Goal: Check status: Check status

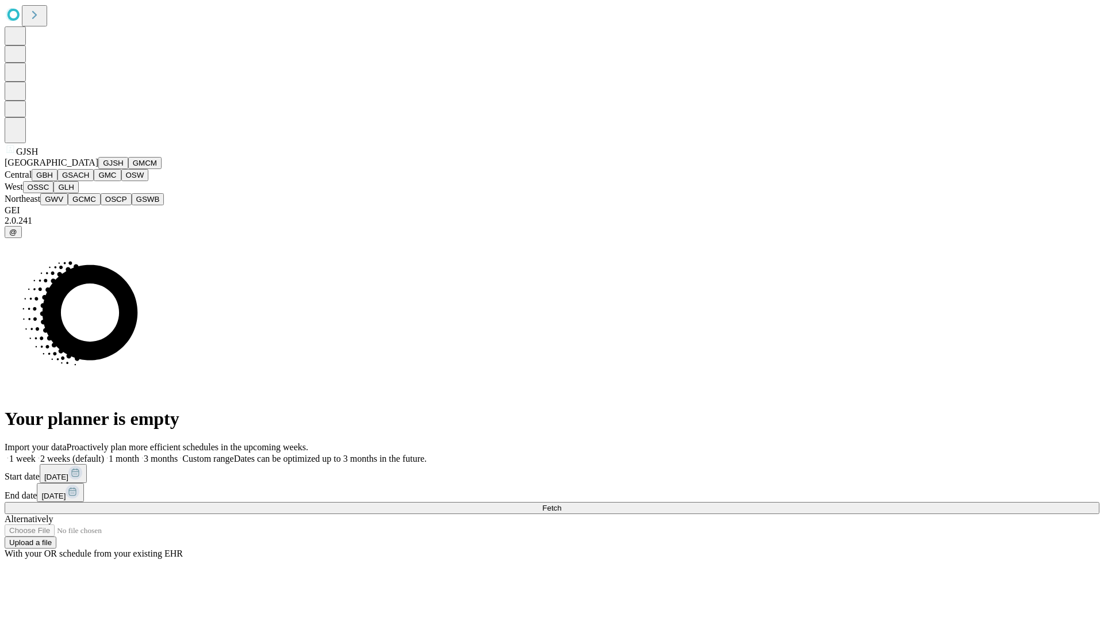
click at [98, 169] on button "GJSH" at bounding box center [113, 163] width 30 height 12
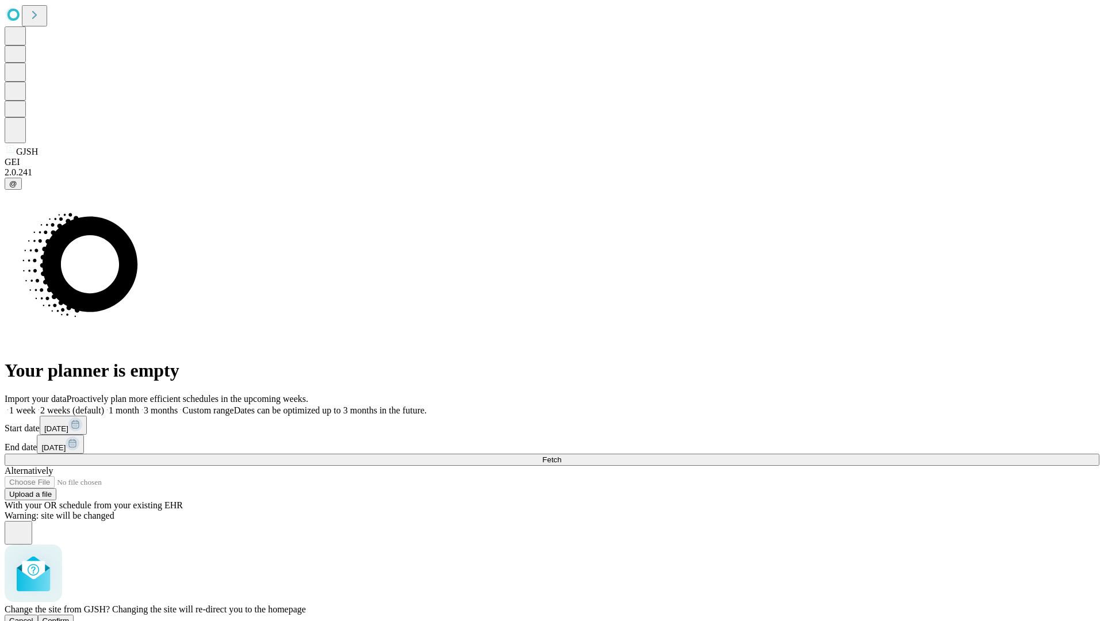
click at [70, 617] on span "Confirm" at bounding box center [56, 621] width 27 height 9
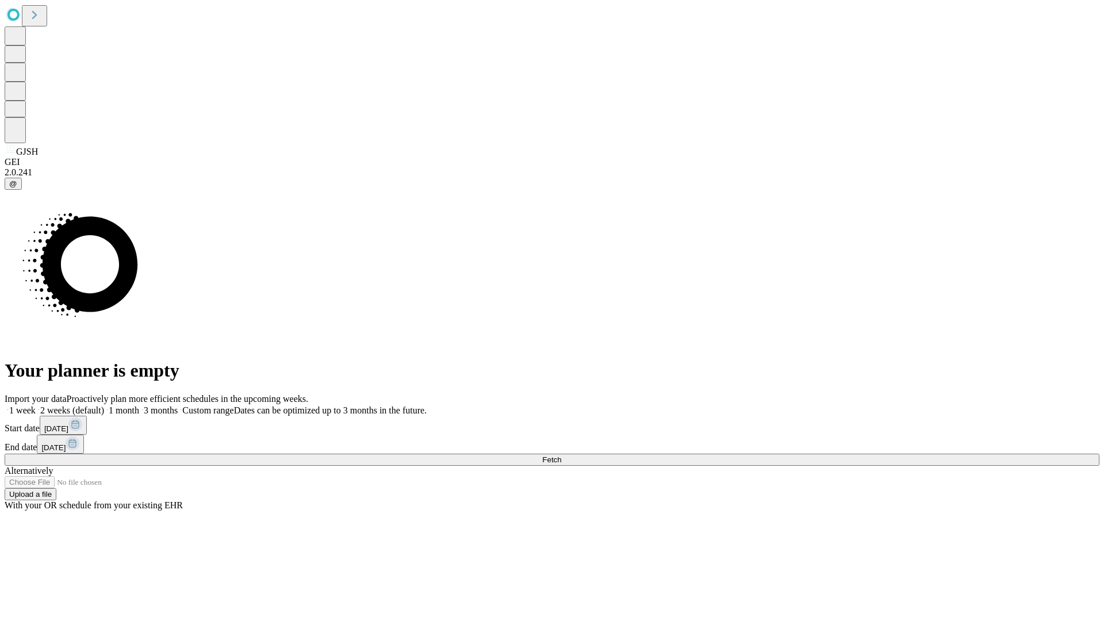
click at [104, 405] on label "2 weeks (default)" at bounding box center [70, 410] width 68 height 10
click at [561, 456] on span "Fetch" at bounding box center [551, 460] width 19 height 9
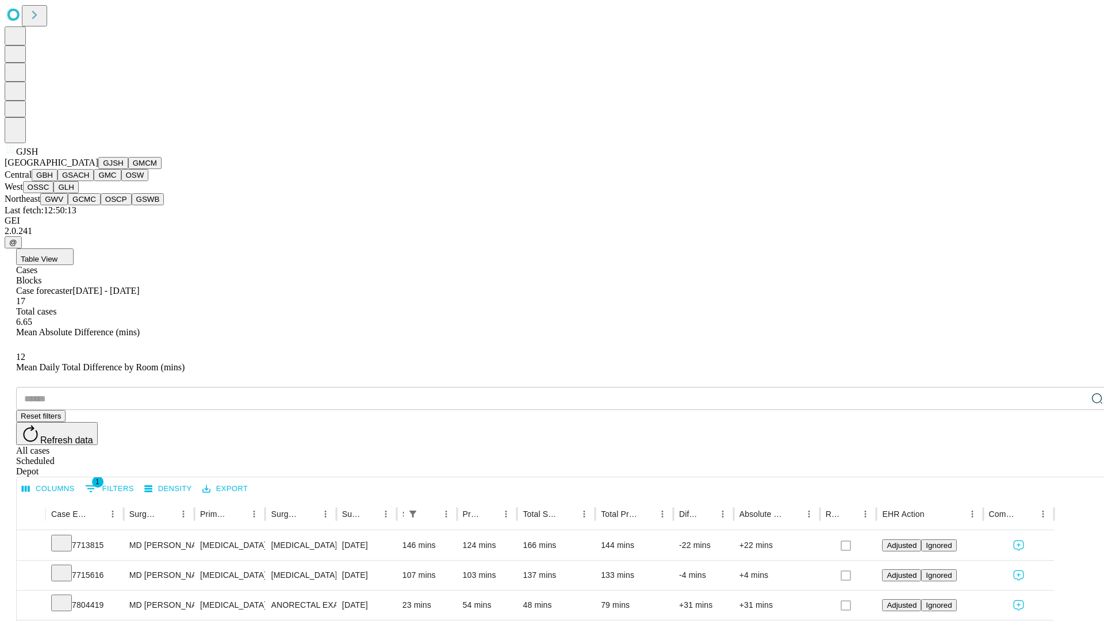
click at [128, 169] on button "GMCM" at bounding box center [144, 163] width 33 height 12
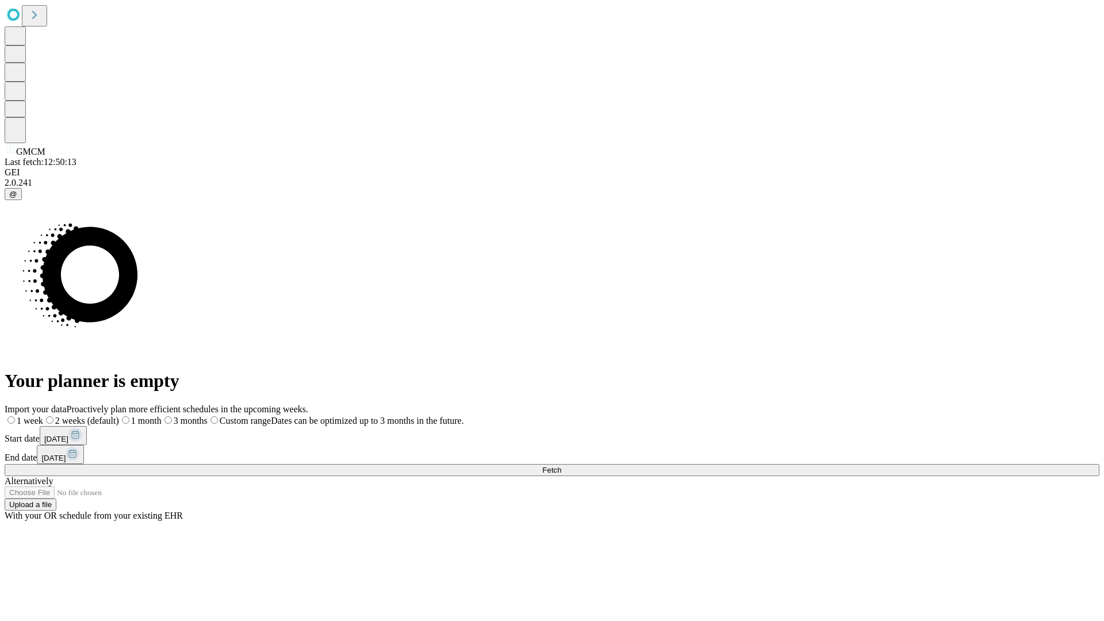
click at [119, 416] on label "2 weeks (default)" at bounding box center [81, 421] width 76 height 10
click at [561, 466] on span "Fetch" at bounding box center [551, 470] width 19 height 9
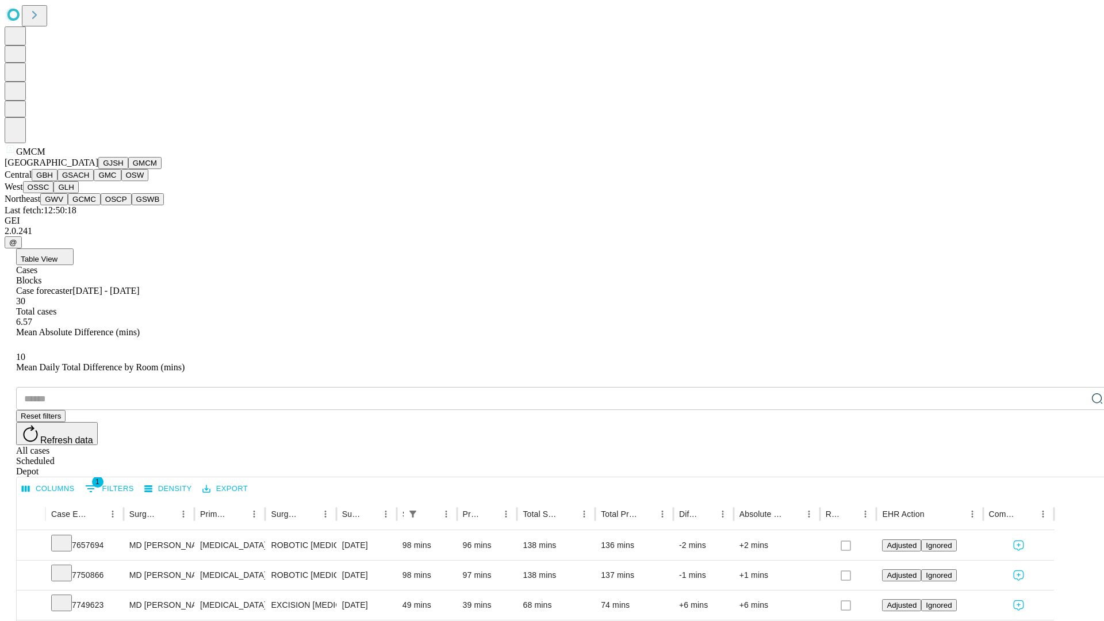
click at [58, 181] on button "GBH" at bounding box center [45, 175] width 26 height 12
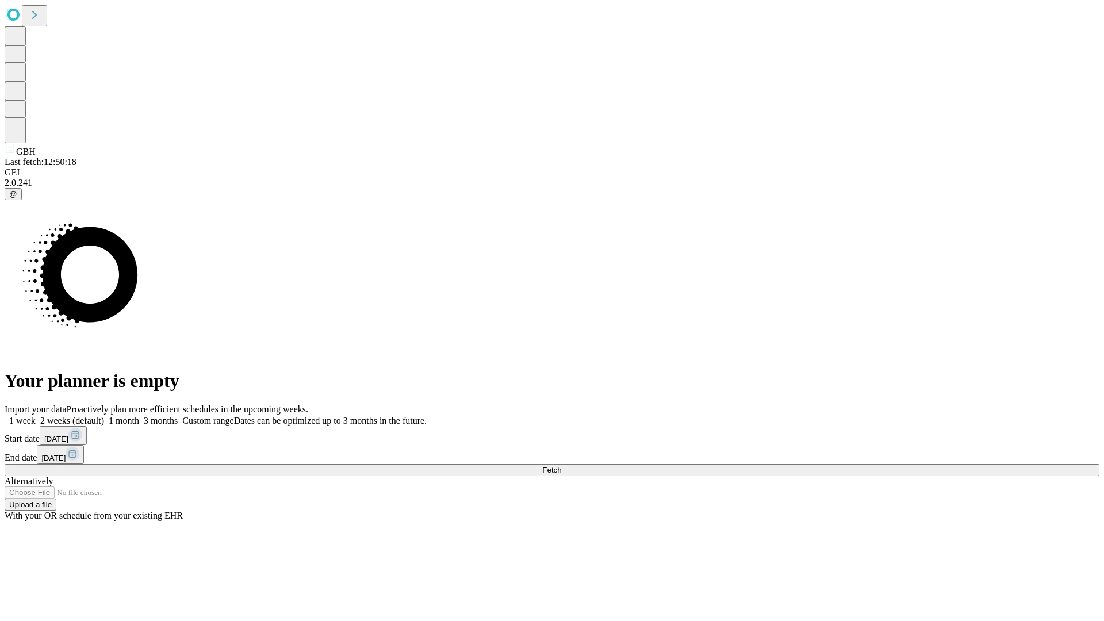
click at [104, 416] on label "2 weeks (default)" at bounding box center [70, 421] width 68 height 10
click at [561, 466] on span "Fetch" at bounding box center [551, 470] width 19 height 9
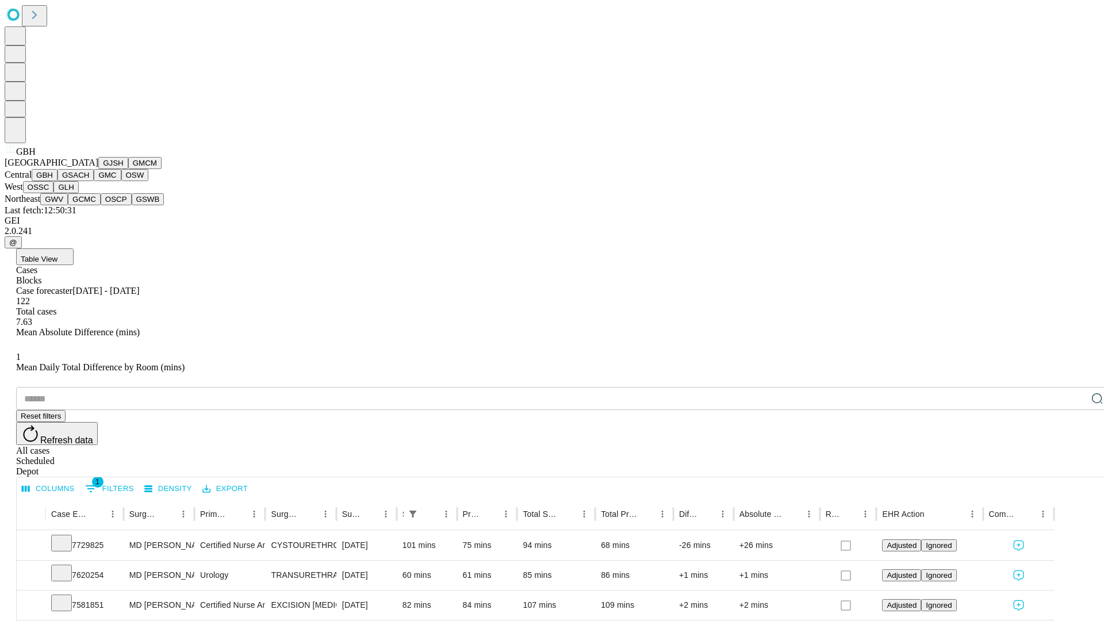
click at [89, 181] on button "GSACH" at bounding box center [76, 175] width 36 height 12
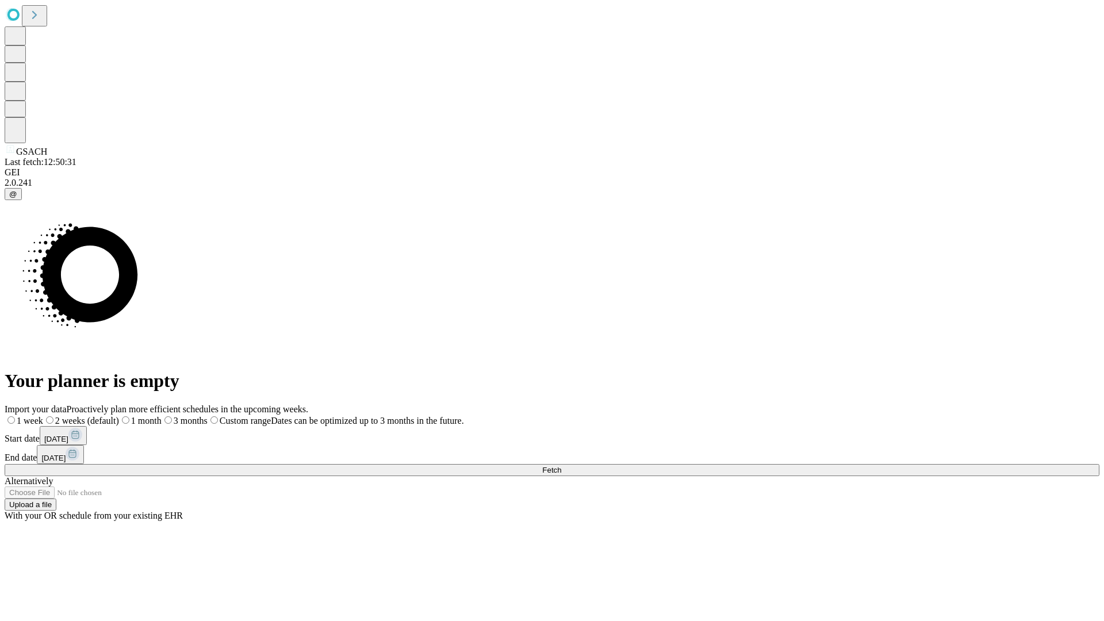
click at [119, 416] on label "2 weeks (default)" at bounding box center [81, 421] width 76 height 10
click at [561, 466] on span "Fetch" at bounding box center [551, 470] width 19 height 9
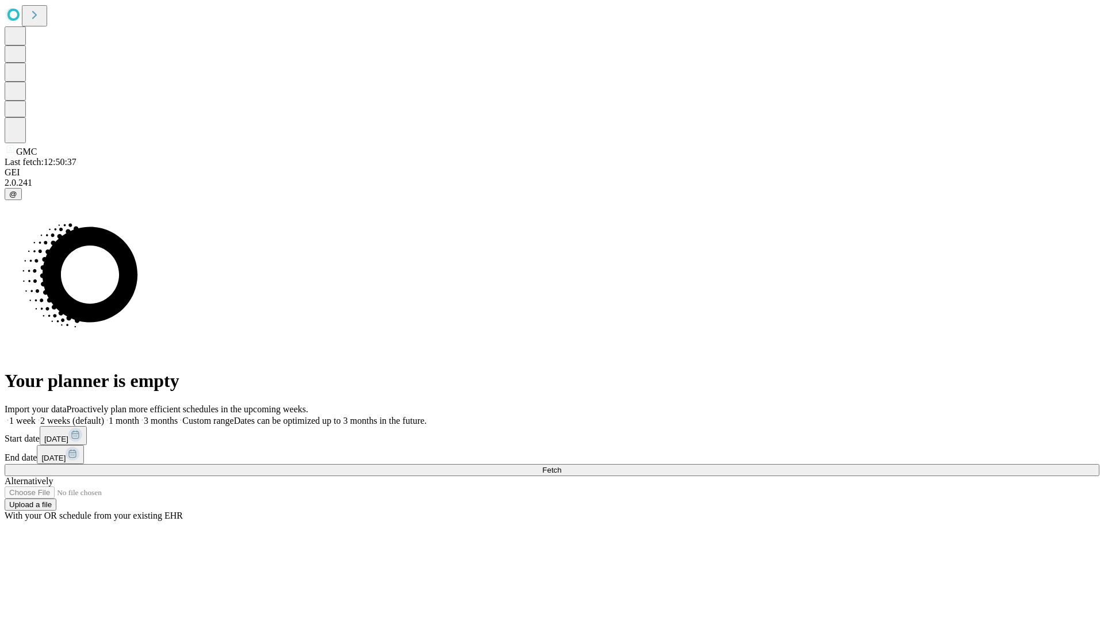
click at [104, 416] on label "2 weeks (default)" at bounding box center [70, 421] width 68 height 10
click at [561, 466] on span "Fetch" at bounding box center [551, 470] width 19 height 9
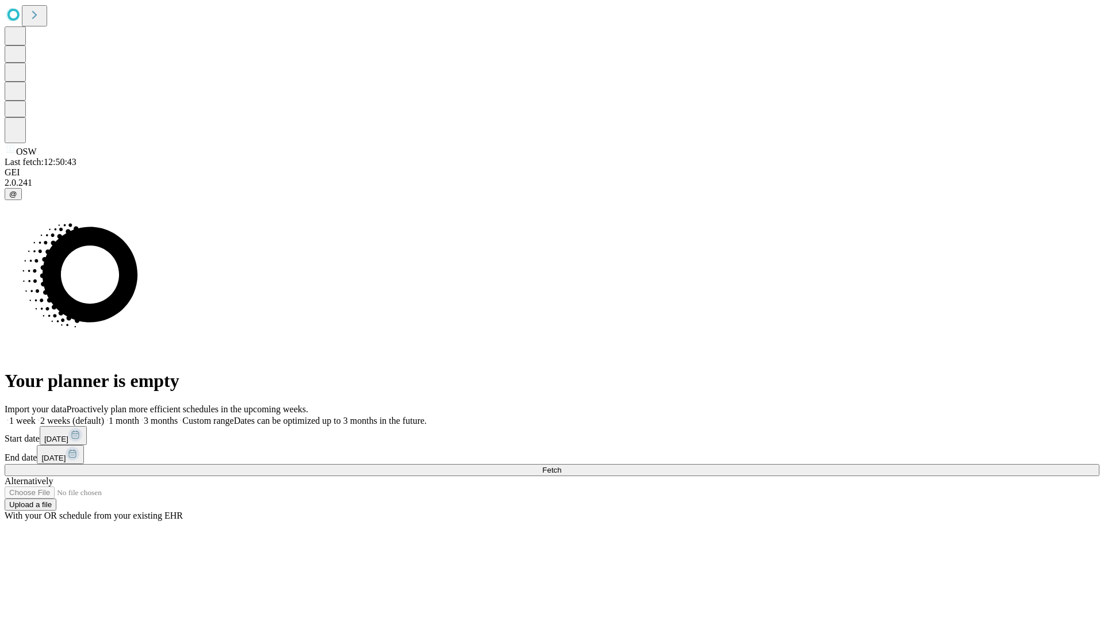
click at [561, 466] on span "Fetch" at bounding box center [551, 470] width 19 height 9
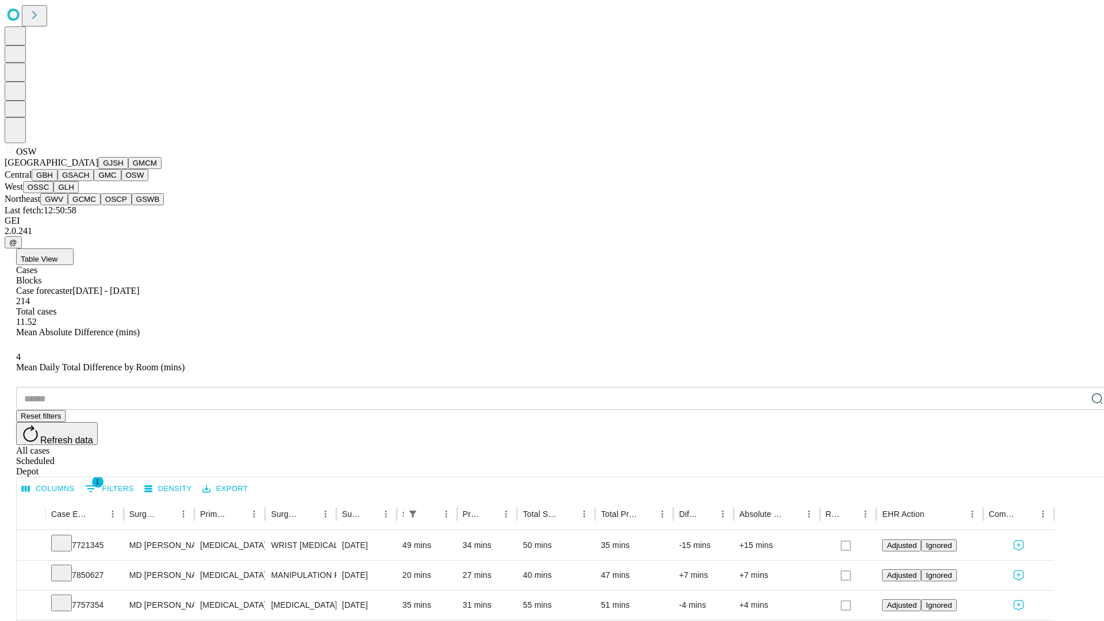
click at [54, 193] on button "OSSC" at bounding box center [38, 187] width 31 height 12
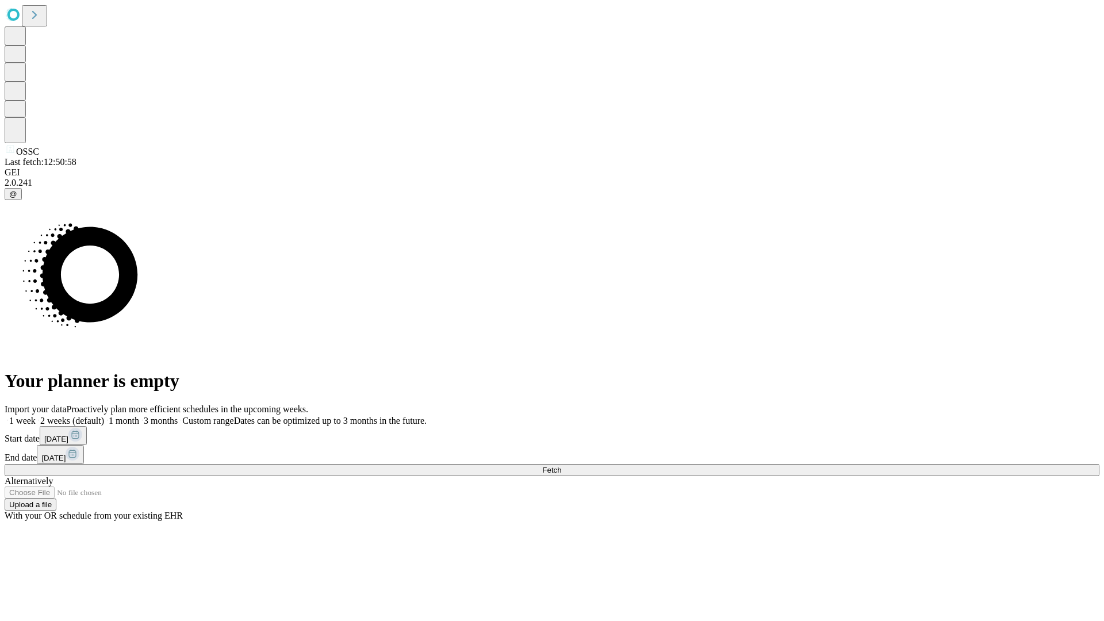
click at [104, 416] on label "2 weeks (default)" at bounding box center [70, 421] width 68 height 10
click at [561, 466] on span "Fetch" at bounding box center [551, 470] width 19 height 9
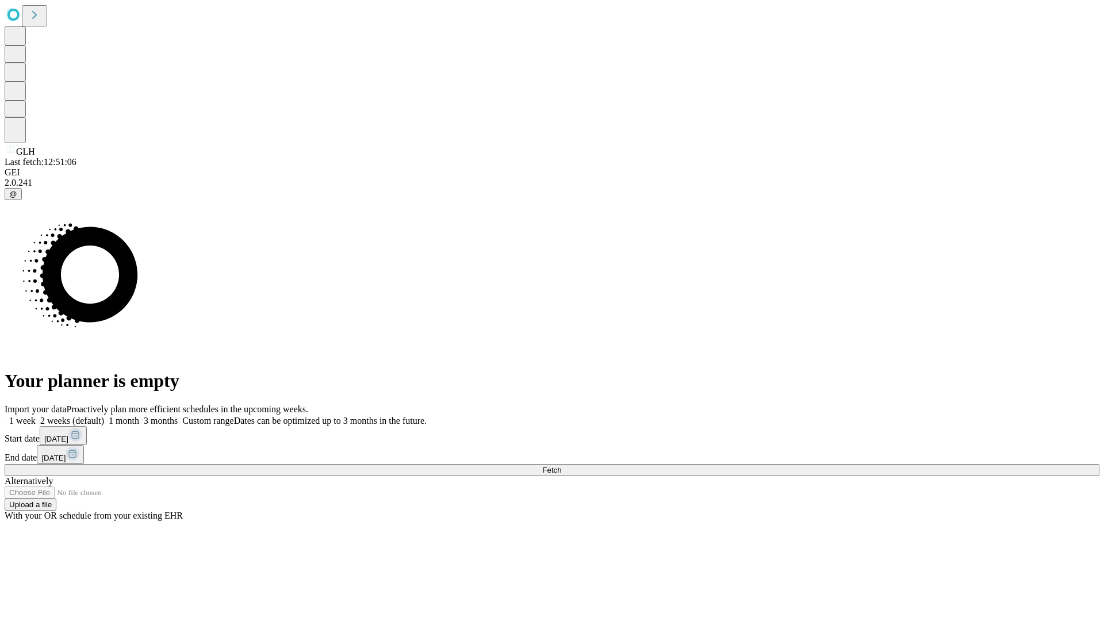
click at [104, 416] on label "2 weeks (default)" at bounding box center [70, 421] width 68 height 10
click at [561, 466] on span "Fetch" at bounding box center [551, 470] width 19 height 9
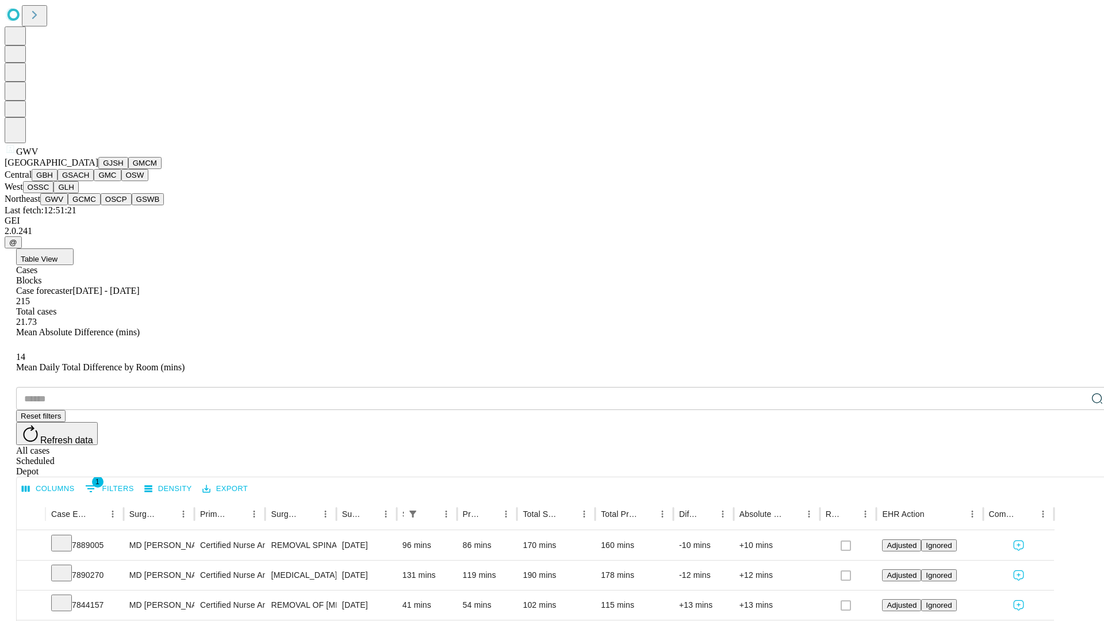
click at [89, 205] on button "GCMC" at bounding box center [84, 199] width 33 height 12
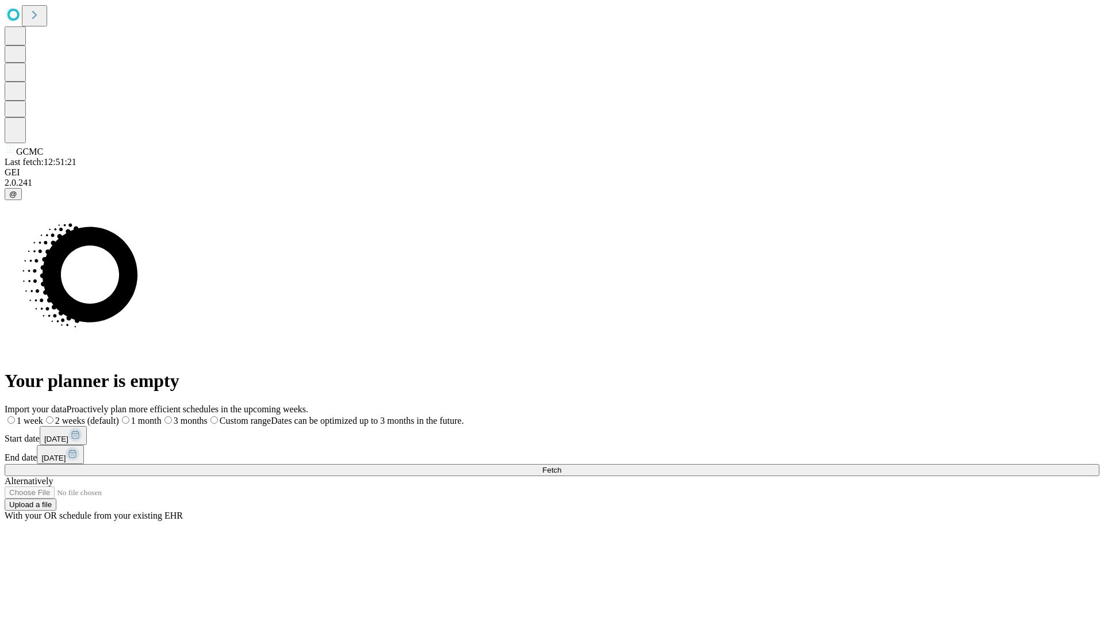
click at [119, 416] on label "2 weeks (default)" at bounding box center [81, 421] width 76 height 10
click at [561, 466] on span "Fetch" at bounding box center [551, 470] width 19 height 9
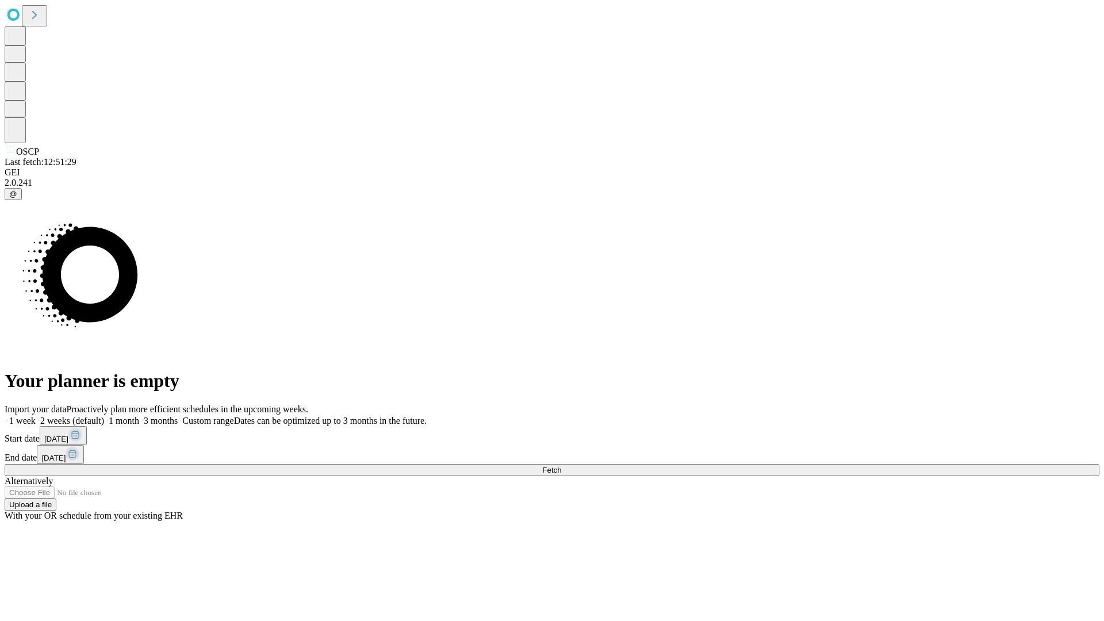
click at [104, 416] on label "2 weeks (default)" at bounding box center [70, 421] width 68 height 10
click at [561, 466] on span "Fetch" at bounding box center [551, 470] width 19 height 9
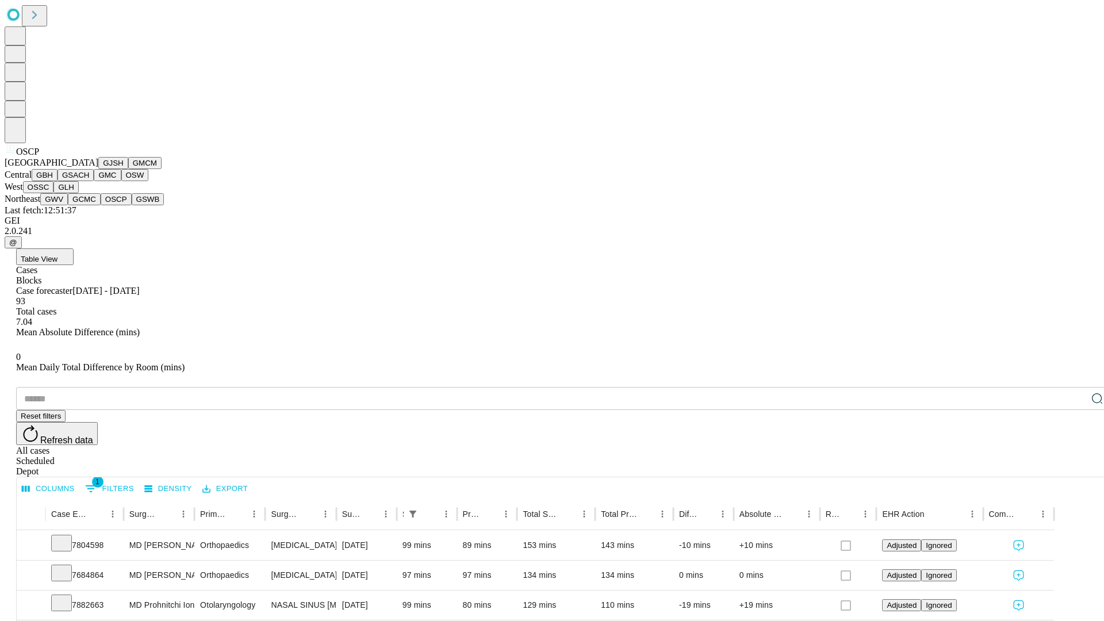
click at [132, 205] on button "GSWB" at bounding box center [148, 199] width 33 height 12
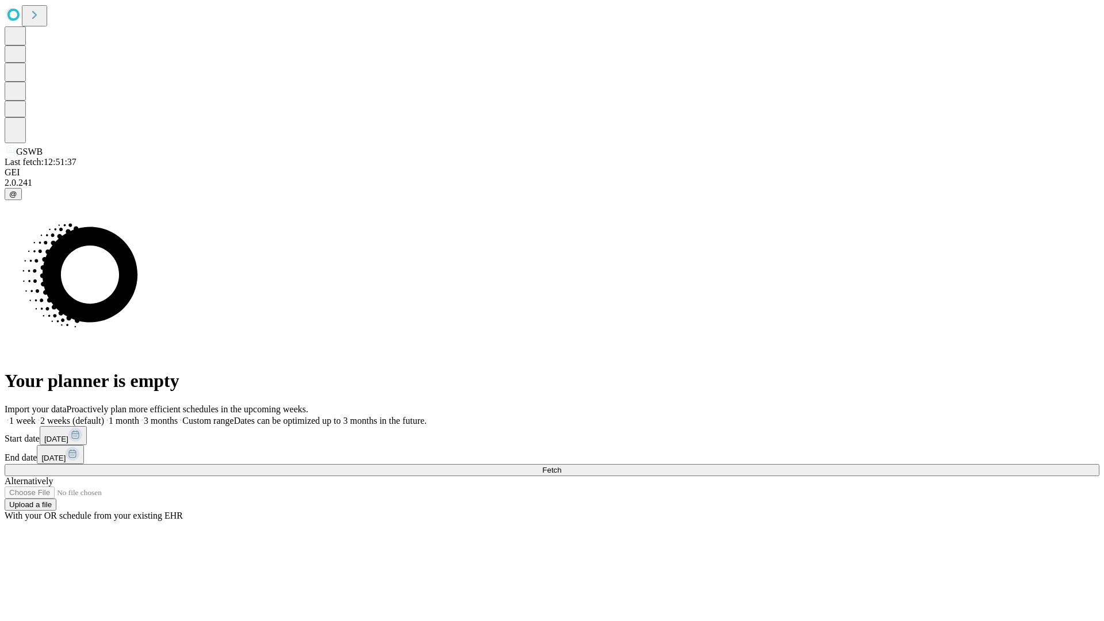
click at [104, 416] on label "2 weeks (default)" at bounding box center [70, 421] width 68 height 10
click at [561, 466] on span "Fetch" at bounding box center [551, 470] width 19 height 9
